Goal: Find specific page/section: Find specific page/section

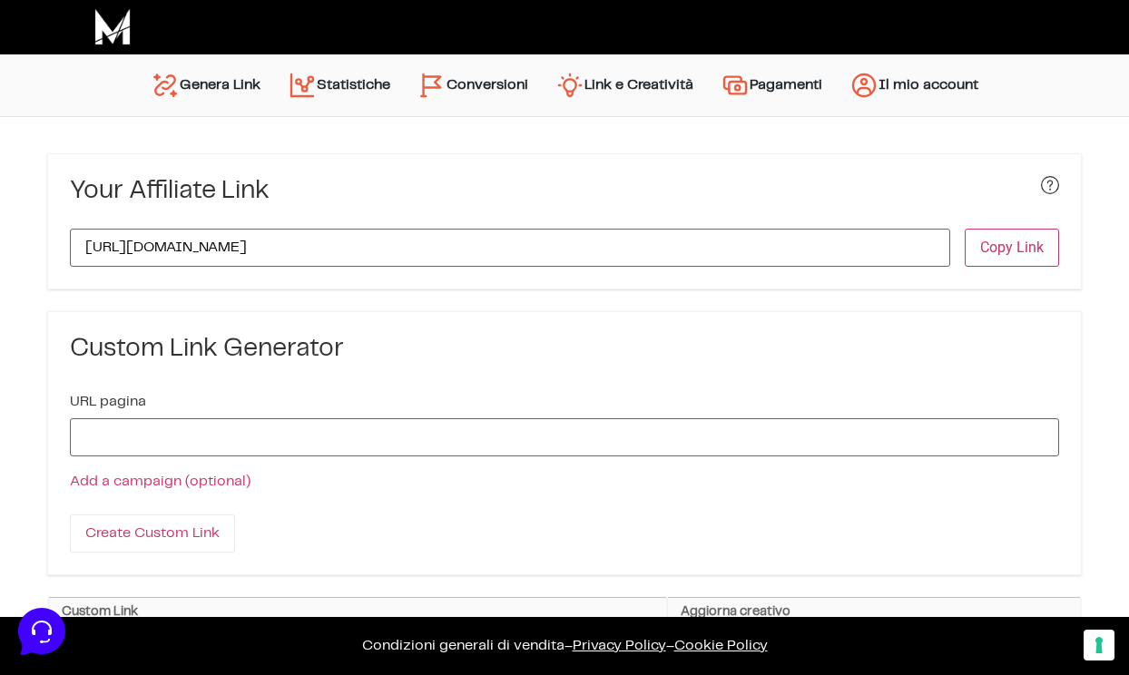
click at [464, 88] on link "Conversioni" at bounding box center [473, 86] width 138 height 44
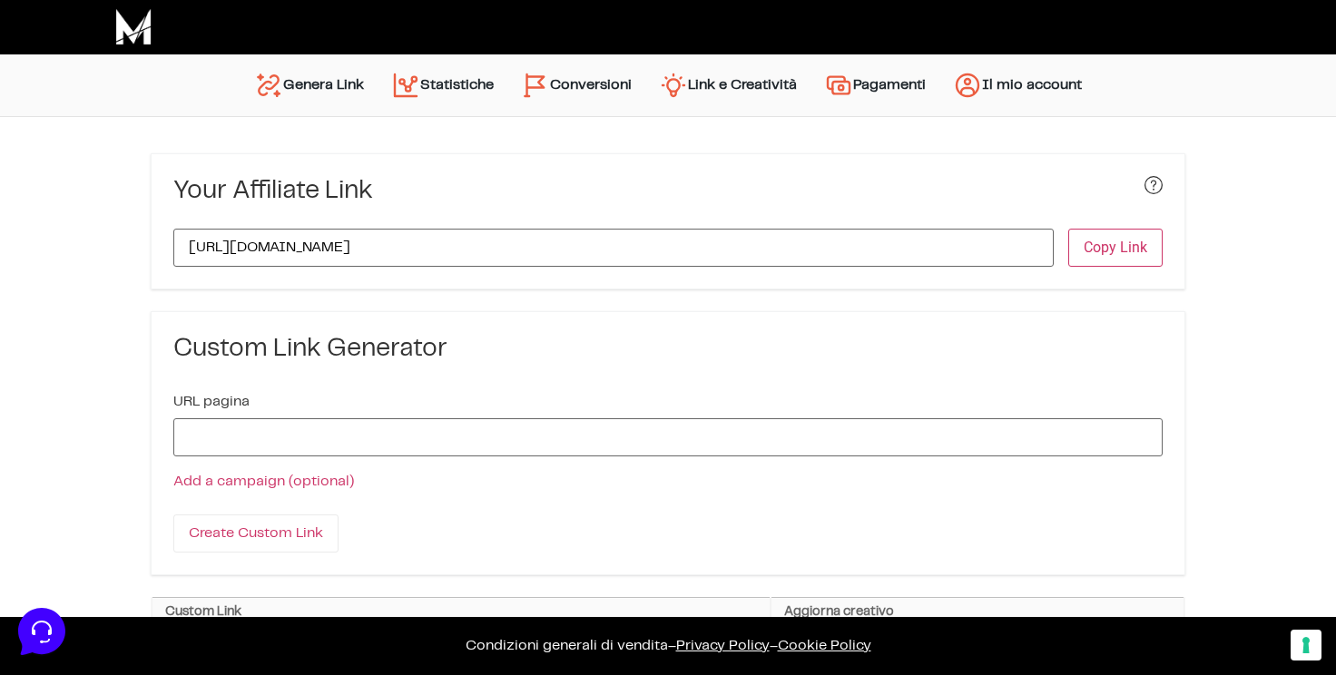
click at [593, 79] on link "Conversioni" at bounding box center [577, 86] width 138 height 44
